Goal: Understand process/instructions: Learn how to perform a task or action

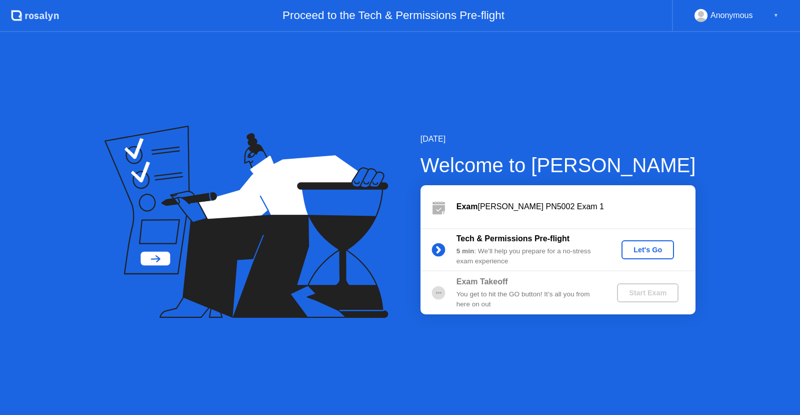
click at [649, 251] on div "Let's Go" at bounding box center [648, 250] width 45 height 8
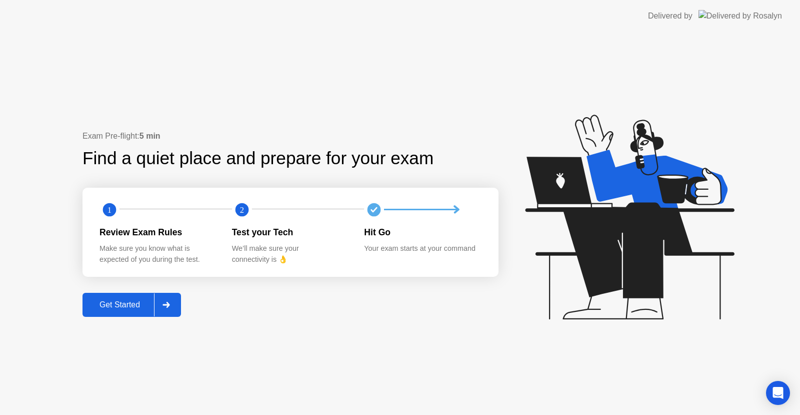
click at [134, 306] on div "Get Started" at bounding box center [120, 304] width 69 height 9
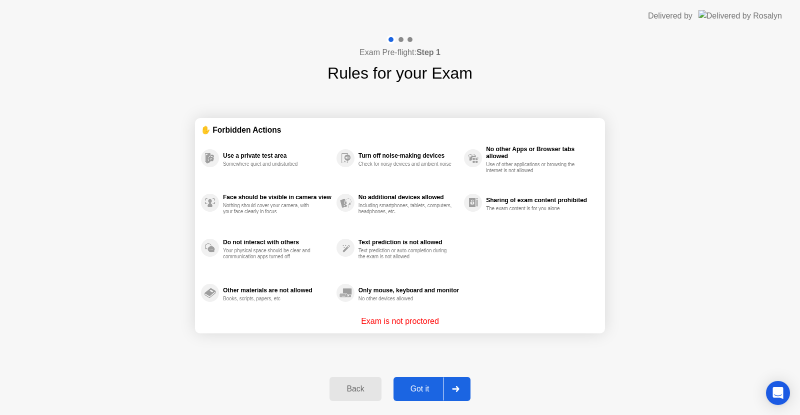
click at [429, 387] on div "Got it" at bounding box center [420, 388] width 47 height 9
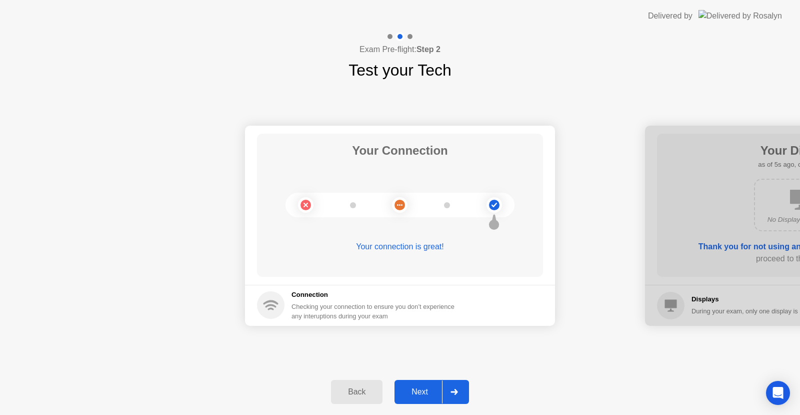
click at [424, 387] on div "Next" at bounding box center [420, 391] width 45 height 9
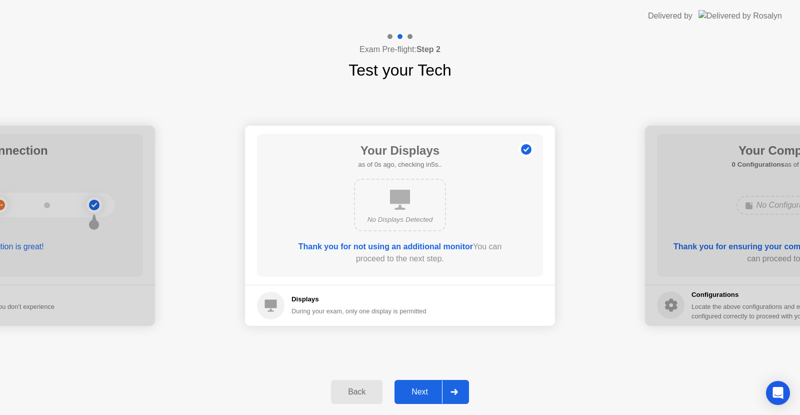
click at [424, 387] on div "Next" at bounding box center [420, 391] width 45 height 9
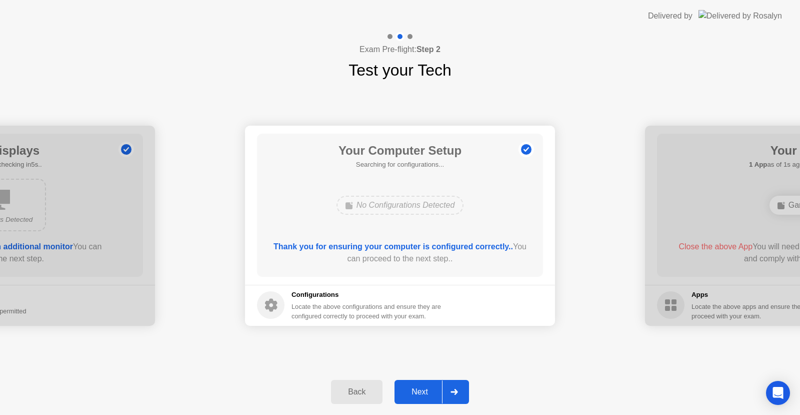
click at [424, 387] on div "Next" at bounding box center [420, 391] width 45 height 9
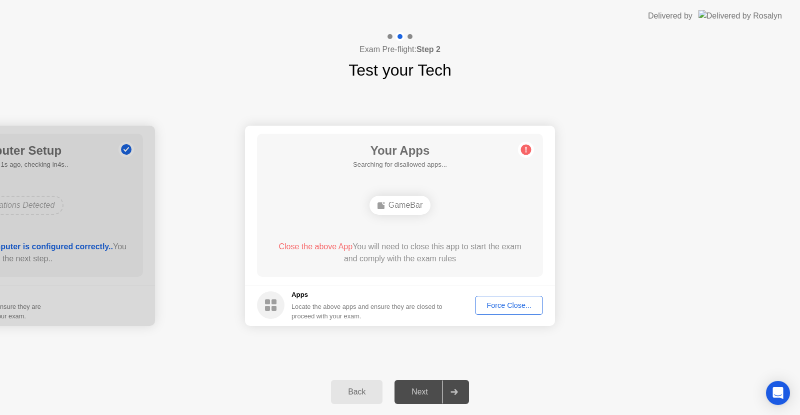
click at [424, 387] on div "Next" at bounding box center [420, 391] width 45 height 9
click at [531, 303] on div "Force Close..." at bounding box center [509, 305] width 61 height 8
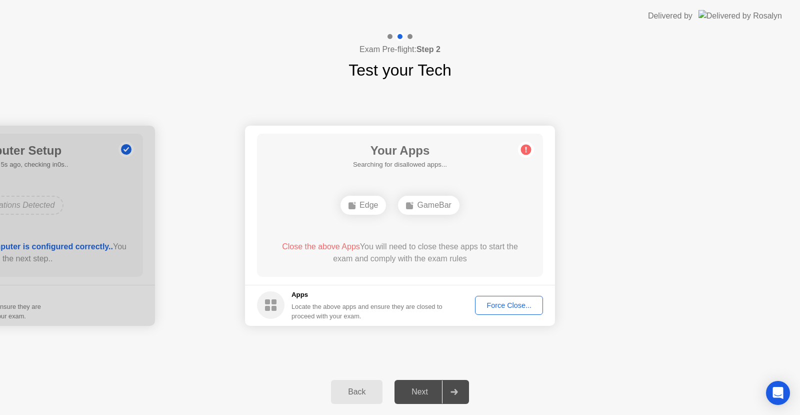
click at [456, 387] on div at bounding box center [454, 391] width 24 height 23
click at [508, 301] on div "Force Close..." at bounding box center [509, 305] width 61 height 8
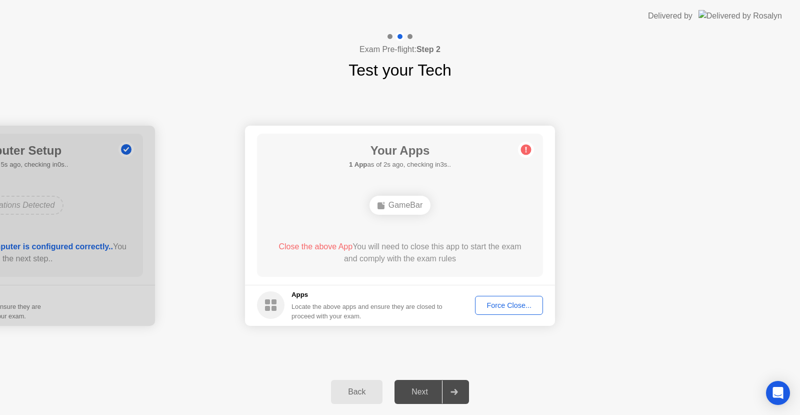
click at [523, 303] on div "Force Close..." at bounding box center [509, 305] width 61 height 8
